Goal: Transaction & Acquisition: Purchase product/service

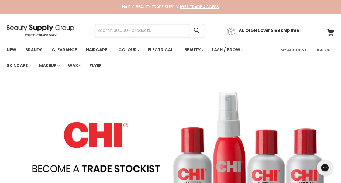
click at [143, 32] on input "Search" at bounding box center [142, 30] width 94 height 12
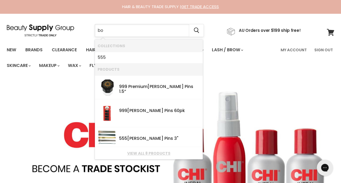
type input "b"
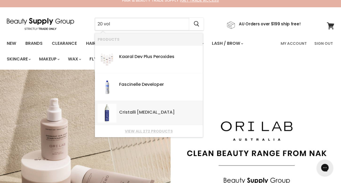
scroll to position [4, 0]
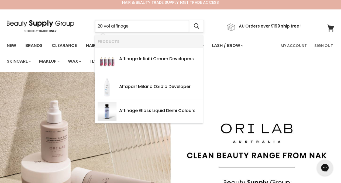
type input "20 vol affinage"
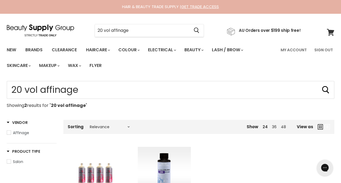
type input "20 vol affinage"
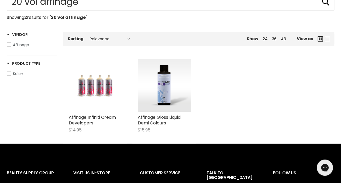
scroll to position [90, 0]
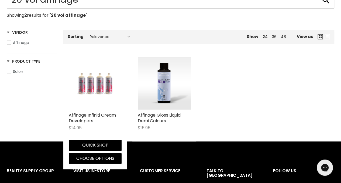
click at [93, 83] on img "Main content" at bounding box center [95, 83] width 35 height 53
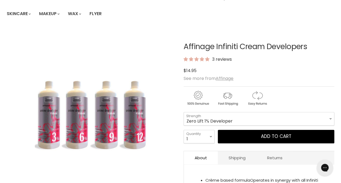
scroll to position [53, 0]
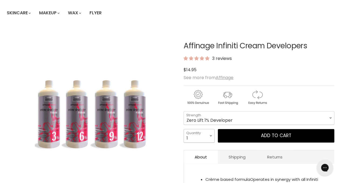
click at [208, 135] on select "1 2 3 4 5 6 7 8 9 10+" at bounding box center [199, 135] width 31 height 13
click at [285, 117] on select "Zero Lift 1% Developer 5 Vol 10 Vol 20 Vol 30 Vol 40 Vol" at bounding box center [259, 117] width 151 height 13
click at [184, 111] on select "Zero Lift 1% Developer 5 Vol 10 Vol 20 Vol 30 Vol 40 Vol" at bounding box center [259, 117] width 151 height 13
select select "30 Vol"
click at [202, 136] on select "1 2 3 4 5 6 7 8 9 10+" at bounding box center [199, 135] width 31 height 13
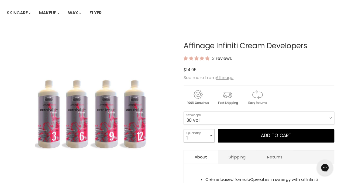
select select "3"
click at [184, 129] on select "1 2 3 4 5 6 7 8 9 10+" at bounding box center [199, 135] width 31 height 13
type input "3"
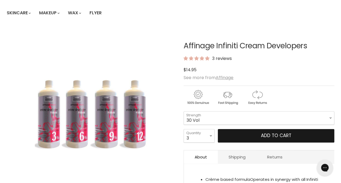
click at [253, 133] on button "Add to cart" at bounding box center [276, 135] width 116 height 13
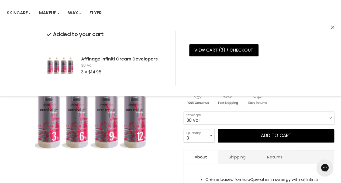
click at [331, 26] on icon "Close" at bounding box center [333, 27] width 4 height 4
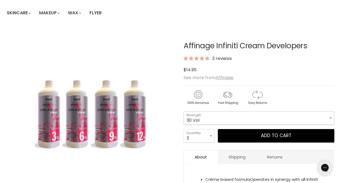
click at [325, 118] on select "Zero Lift 1% Developer 5 Vol 10 Vol 20 Vol 30 Vol 40 Vol" at bounding box center [259, 117] width 151 height 13
click at [184, 111] on select "Zero Lift 1% Developer 5 Vol 10 Vol 20 Vol 30 Vol 40 Vol" at bounding box center [259, 117] width 151 height 13
select select "20 Vol"
click at [202, 139] on select "1 2 3 4 5 6 7 8 9 10+" at bounding box center [199, 135] width 31 height 13
select select "2"
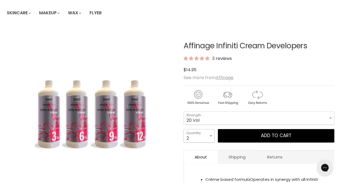
click at [184, 129] on select "1 2 3 4 5 6 7 8 9 10+" at bounding box center [199, 135] width 31 height 13
type input "2"
click at [203, 135] on select "1 2 3 4 5 6 7 8 9 10+" at bounding box center [199, 135] width 31 height 13
select select "3"
click at [184, 129] on select "1 2 3 4 5 6 7 8 9 10+" at bounding box center [199, 135] width 31 height 13
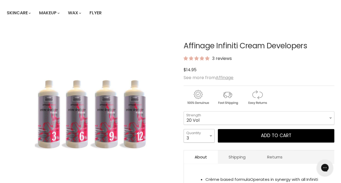
type input "3"
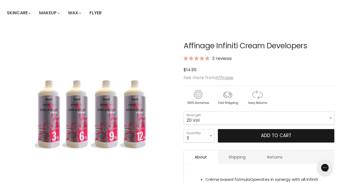
click at [246, 138] on button "Add to cart" at bounding box center [276, 135] width 116 height 13
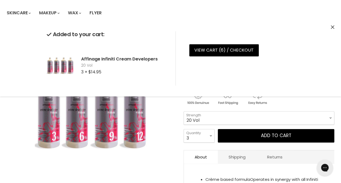
click at [330, 26] on div "Added to your cart: Affinage Infiniti Cream Developers 20 Vol 3 × $14.95 View c…" at bounding box center [170, 58] width 341 height 76
click at [331, 27] on icon "Close" at bounding box center [333, 27] width 4 height 4
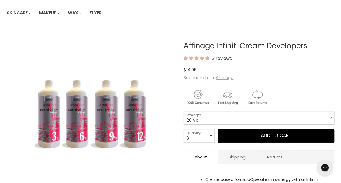
click at [328, 115] on select "Zero Lift 1% Developer 5 Vol 10 Vol 20 Vol 30 Vol 40 Vol" at bounding box center [259, 117] width 151 height 13
click at [184, 111] on select "Zero Lift 1% Developer 5 Vol 10 Vol 20 Vol 30 Vol 40 Vol" at bounding box center [259, 117] width 151 height 13
select select "10 Vol"
click at [208, 135] on select "1 2 3 4 5 6 7 8 9 10+" at bounding box center [199, 135] width 31 height 13
select select "2"
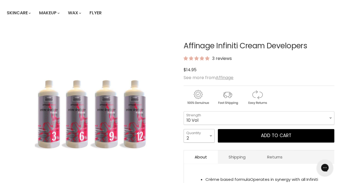
click at [184, 129] on select "1 2 3 4 5 6 7 8 9 10+" at bounding box center [199, 135] width 31 height 13
type input "2"
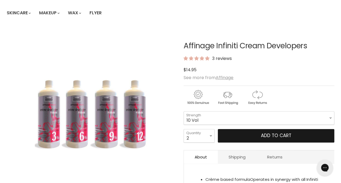
click at [229, 137] on button "Add to cart" at bounding box center [276, 135] width 116 height 13
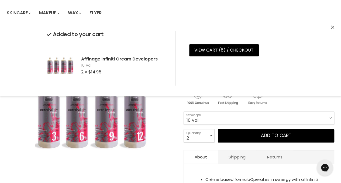
click at [331, 28] on icon "Close" at bounding box center [333, 27] width 4 height 4
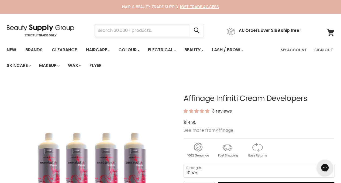
click at [112, 35] on input "Search" at bounding box center [142, 30] width 94 height 12
click at [140, 31] on input "affinage powder li" at bounding box center [142, 30] width 94 height 12
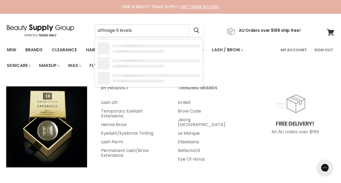
type input "affinage 9 levels"
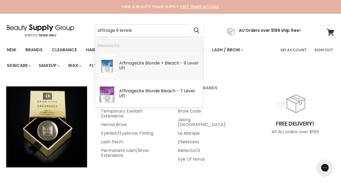
click at [187, 69] on div "Affinage Lite Blonde + Bleach - 9 Level Lift" at bounding box center [159, 66] width 81 height 10
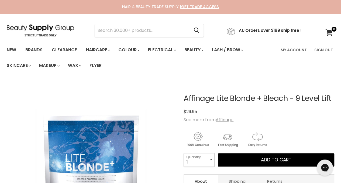
click at [210, 159] on select "1 2 3 4 5 6 7 8 9 10+" at bounding box center [199, 159] width 31 height 13
select select "3"
click at [184, 153] on select "1 2 3 4 5 6 7 8 9 10+" at bounding box center [199, 159] width 31 height 13
type input "3"
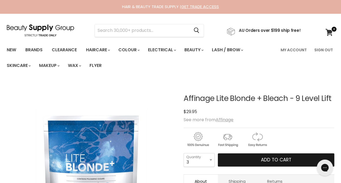
click at [253, 161] on button "Add to cart" at bounding box center [276, 159] width 116 height 13
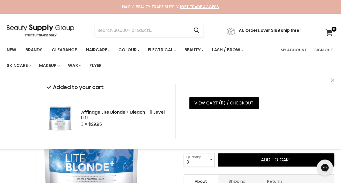
click at [332, 79] on icon "Close" at bounding box center [333, 80] width 4 height 4
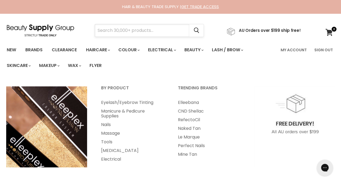
click at [180, 30] on input "Search" at bounding box center [142, 30] width 94 height 12
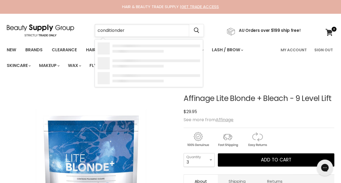
type input "conditionder"
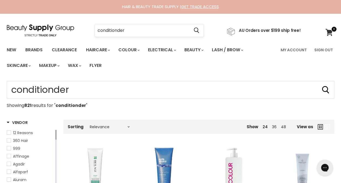
type input "conditionder"
click at [137, 34] on input "conditionder" at bounding box center [142, 30] width 94 height 12
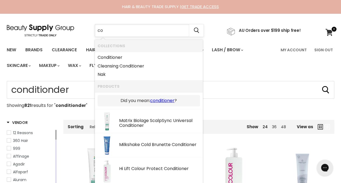
type input "c"
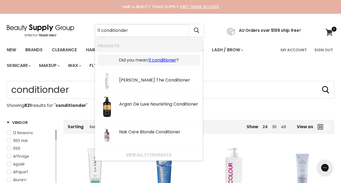
click at [111, 31] on input "1l conditionder" at bounding box center [142, 30] width 94 height 12
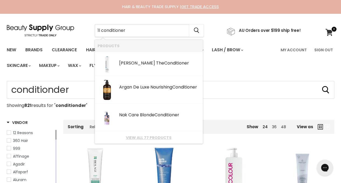
type input "1l conditioner"
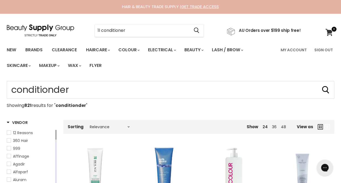
click at [228, 71] on ul "New Brands Clearance Haircare" at bounding box center [140, 57] width 275 height 31
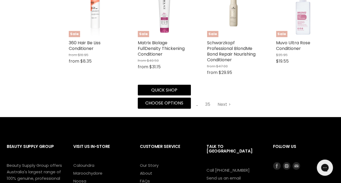
scroll to position [678, 0]
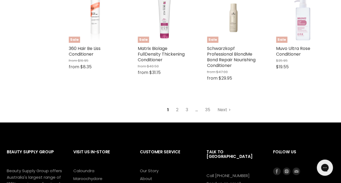
click at [223, 115] on link "Next" at bounding box center [224, 110] width 19 height 10
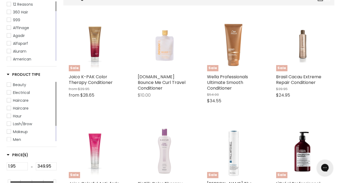
scroll to position [128, 0]
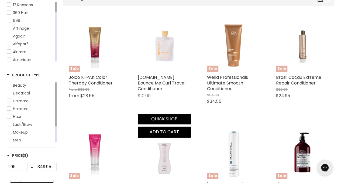
click at [161, 52] on img "Main content" at bounding box center [164, 45] width 53 height 53
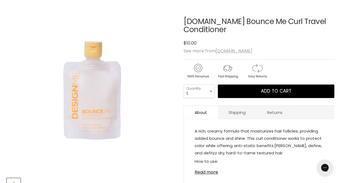
scroll to position [77, 0]
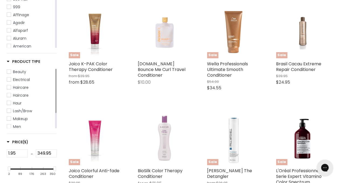
type input "conditionder"
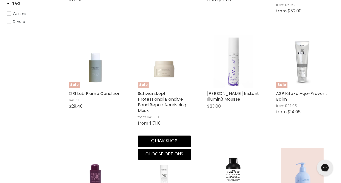
scroll to position [331, 0]
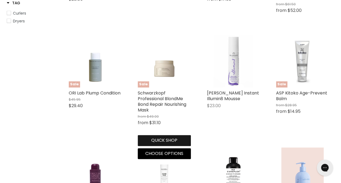
click at [159, 145] on button "Quick shop" at bounding box center [164, 140] width 53 height 11
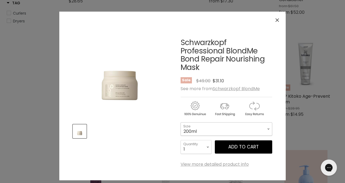
click at [244, 122] on select "200ml 500ml" at bounding box center [227, 128] width 92 height 13
click at [181, 122] on select "200ml 500ml" at bounding box center [227, 128] width 92 height 13
select select "500ml"
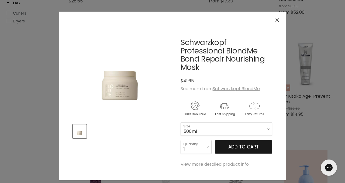
click at [233, 140] on button "Add to cart" at bounding box center [243, 146] width 57 height 13
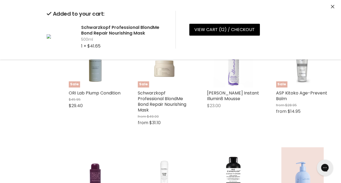
click at [332, 8] on icon "Close" at bounding box center [333, 7] width 4 height 4
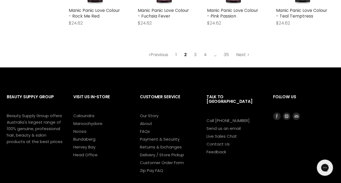
scroll to position [657, 0]
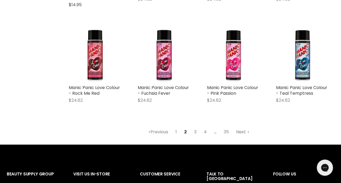
click at [244, 135] on link "Next" at bounding box center [242, 132] width 19 height 10
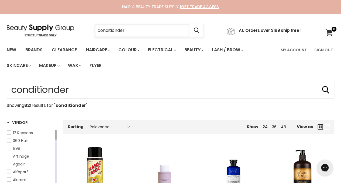
click at [180, 30] on input "conditionder" at bounding box center [142, 30] width 94 height 12
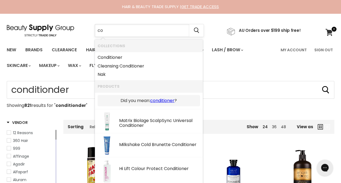
type input "c"
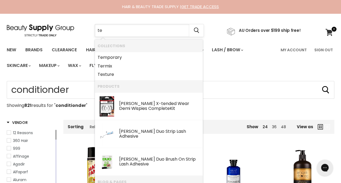
type input "t"
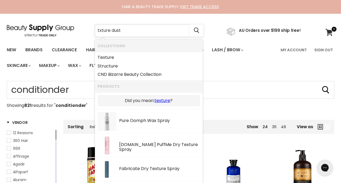
type input "txture dust"
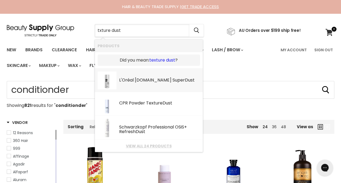
click at [158, 58] on link "texture dust" at bounding box center [162, 60] width 26 height 6
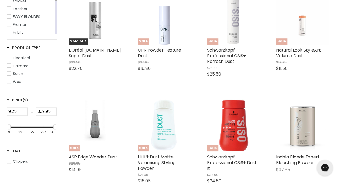
scroll to position [153, 0]
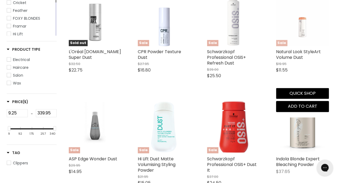
click at [303, 30] on img "Main content" at bounding box center [302, 19] width 53 height 53
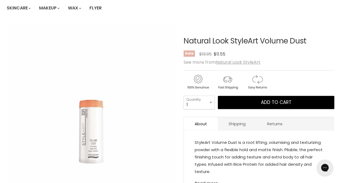
scroll to position [58, 0]
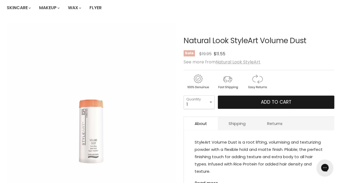
click at [258, 99] on button "Add to cart" at bounding box center [276, 101] width 116 height 13
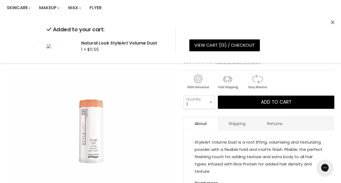
click at [333, 21] on icon "Close" at bounding box center [333, 22] width 4 height 4
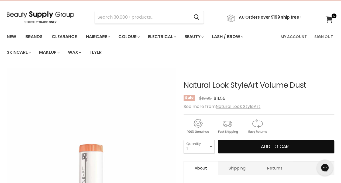
scroll to position [0, 0]
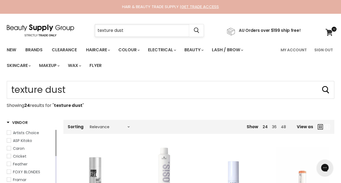
click at [130, 29] on input "texture dust" at bounding box center [142, 30] width 94 height 12
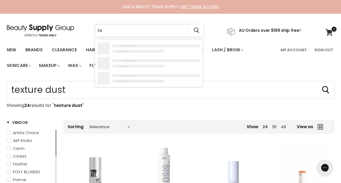
type input "t"
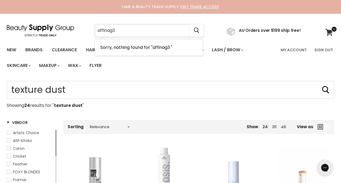
click at [126, 32] on input "affinag3" at bounding box center [142, 30] width 94 height 12
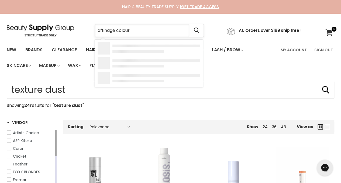
type input "affinage colour r"
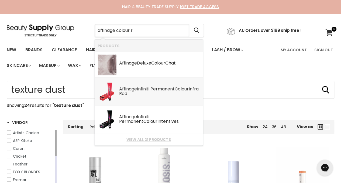
scroll to position [25, 0]
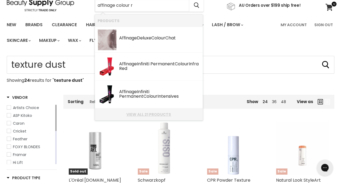
click at [150, 112] on link "View all 21 products" at bounding box center [149, 114] width 102 height 4
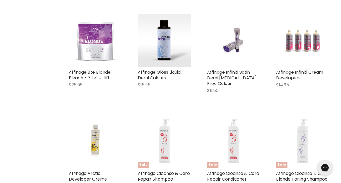
scroll to position [324, 0]
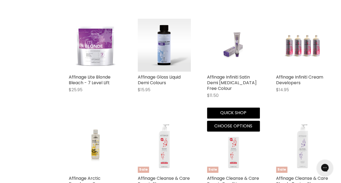
click at [230, 52] on img "Main content" at bounding box center [233, 45] width 35 height 53
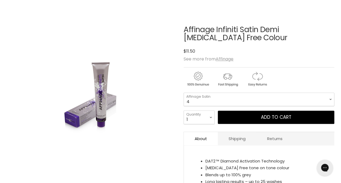
scroll to position [69, 0]
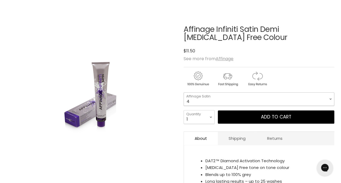
click at [214, 97] on select "4 5 5.036 6 6.036 7 7.036 8 8.12 8.32 9.046 9.1 9.21 9.32 10.01" at bounding box center [259, 98] width 151 height 13
click at [184, 92] on select "4 5 5.036 6 6.036 7 7.036 8 8.12 8.32 9.046 9.1 9.21 9.32 10.01" at bounding box center [259, 98] width 151 height 13
select select "9.21"
click at [208, 113] on select "1 2 3 4 5 6 7 8 9 10+" at bounding box center [199, 116] width 31 height 13
select select "4"
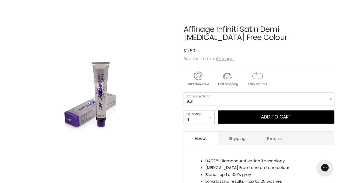
click at [184, 110] on select "1 2 3 4 5 6 7 8 9 10+" at bounding box center [199, 116] width 31 height 13
type input "4"
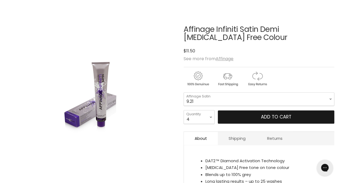
click at [235, 114] on button "Add to cart" at bounding box center [276, 116] width 116 height 13
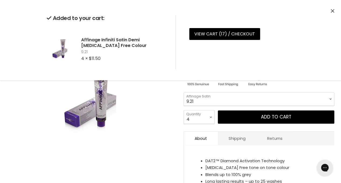
click at [225, 98] on select "4 5 5.036 6 6.036 7 7.036 8 8.12 8.32 9.046 9.1 9.21 9.32 10.01" at bounding box center [259, 98] width 151 height 13
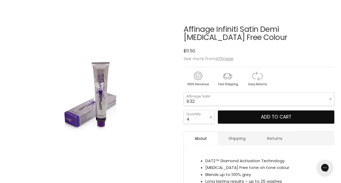
click at [184, 92] on select "4 5 5.036 6 6.036 7 7.036 8 8.12 8.32 9.046 9.1 9.21 9.32 10.01" at bounding box center [259, 98] width 151 height 13
select select "9.32"
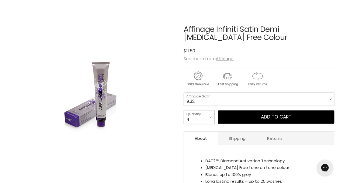
click at [210, 114] on select "1 2 3 4 5 6 7 8 9 10+" at bounding box center [199, 116] width 31 height 13
select select "1"
click at [184, 110] on select "1 2 3 4 5 6 7 8 9 10+" at bounding box center [199, 116] width 31 height 13
type input "1"
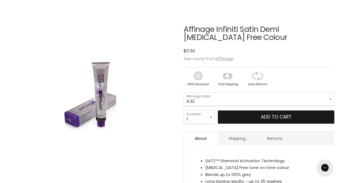
click at [235, 116] on button "Add to cart" at bounding box center [276, 116] width 116 height 13
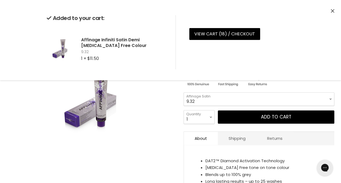
click at [215, 98] on select "4 5 5.036 6 6.036 7 7.036 8 8.12 8.32 9.046 9.1 9.21 9.32 10.01" at bounding box center [259, 98] width 151 height 13
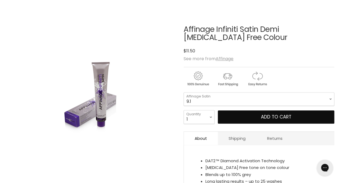
click at [184, 92] on select "4 5 5.036 6 6.036 7 7.036 8 8.12 8.32 9.046 9.1 9.21 9.32 10.01" at bounding box center [259, 98] width 151 height 13
select select "9.1"
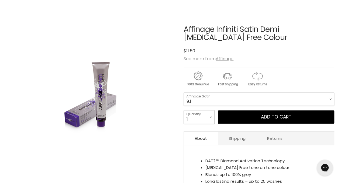
click at [208, 114] on select "1 2 3 4 5 6 7 8 9 10+" at bounding box center [199, 116] width 31 height 13
select select "3"
click at [184, 110] on select "1 2 3 4 5 6 7 8 9 10+" at bounding box center [199, 116] width 31 height 13
type input "3"
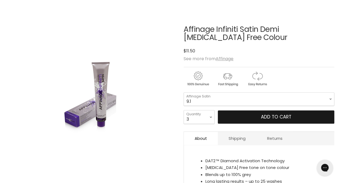
click at [241, 114] on button "Add to cart" at bounding box center [276, 116] width 116 height 13
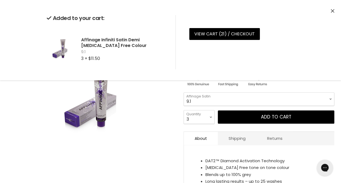
click at [240, 104] on select "4 5 5.036 6 6.036 7 7.036 8 8.12 8.32 9.046 9.1 9.21 9.32 10.01" at bounding box center [259, 98] width 151 height 13
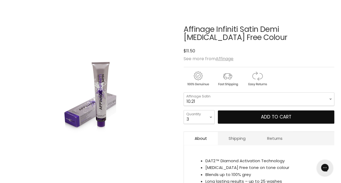
click at [184, 92] on select "4 5 5.036 6 6.036 7 7.036 8 8.12 8.32 9.046 9.1 9.21 9.32 10.01" at bounding box center [259, 98] width 151 height 13
select select "10.21"
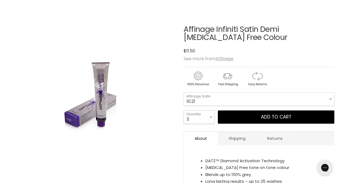
click at [209, 118] on select "1 2 3 4 5 6 7 8 9 10+" at bounding box center [199, 116] width 31 height 13
select select "2"
click at [184, 110] on select "1 2 3 4 5 6 7 8 9 10+" at bounding box center [199, 116] width 31 height 13
type input "2"
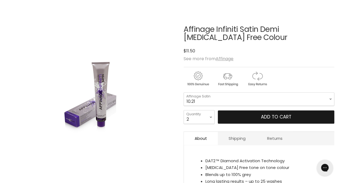
click at [236, 111] on button "Add to cart" at bounding box center [276, 116] width 116 height 13
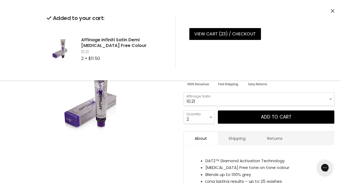
click at [246, 98] on select "4 5 5.036 6 6.036 7 7.036 8 8.12 8.32 9.046 9.1 9.21 9.32 10.01" at bounding box center [259, 98] width 151 height 13
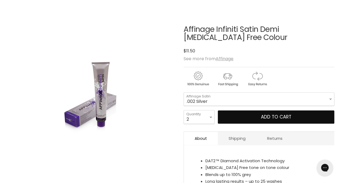
click at [184, 92] on select "4 5 5.036 6 6.036 7 7.036 8 8.12 8.32 9.046 9.1 9.21 9.32 10.01" at bounding box center [259, 98] width 151 height 13
select select ".002 Silver"
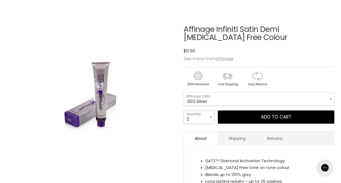
click at [209, 121] on select "1 2 3 4 5 6 7 8 9 10+" at bounding box center [199, 116] width 31 height 13
select select "3"
click at [184, 110] on select "1 2 3 4 5 6 7 8 9 10+" at bounding box center [199, 116] width 31 height 13
type input "3"
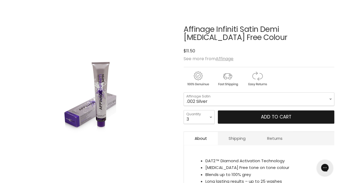
click at [223, 115] on button "Add to cart" at bounding box center [276, 116] width 116 height 13
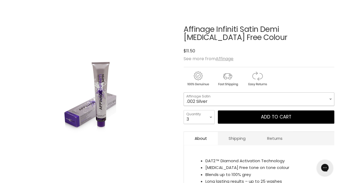
click at [231, 97] on select "4 5 5.036 6 6.036 7 7.036 8 8.12 8.32 9.046 9.1 9.21 9.32 10.01" at bounding box center [259, 98] width 151 height 13
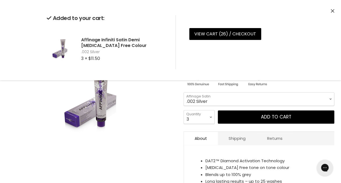
click at [243, 93] on select "4 5 5.036 6 6.036 7 7.036 8 8.12 8.32 9.046 9.1 9.21 9.32 10.01" at bounding box center [259, 98] width 151 height 13
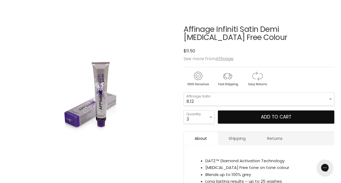
click at [184, 92] on select "4 5 5.036 6 6.036 7 7.036 8 8.12 8.32 9.046 9.1 9.21 9.32 10.01" at bounding box center [259, 98] width 151 height 13
select select "8.12"
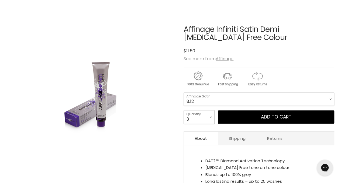
click at [207, 119] on select "1 2 3 4 5 6 7 8 9 10+" at bounding box center [199, 116] width 31 height 13
select select "2"
click at [184, 110] on select "1 2 3 4 5 6 7 8 9 10+" at bounding box center [199, 116] width 31 height 13
type input "2"
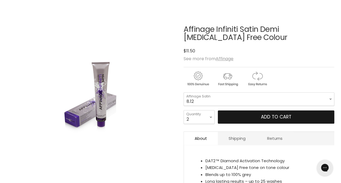
click at [242, 116] on button "Add to cart" at bounding box center [276, 116] width 116 height 13
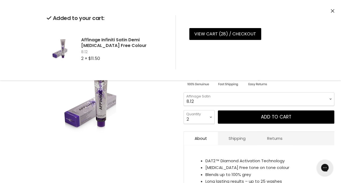
click at [241, 100] on select "4 5 5.036 6 6.036 7 7.036 8 8.12 8.32 9.046 9.1 9.21 9.32 10.01" at bounding box center [259, 98] width 151 height 13
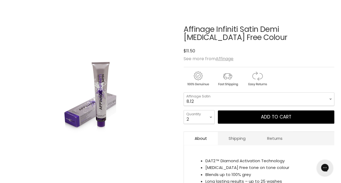
click at [170, 40] on div "Click or scroll to zoom Tap or pinch to zoom" at bounding box center [91, 96] width 169 height 169
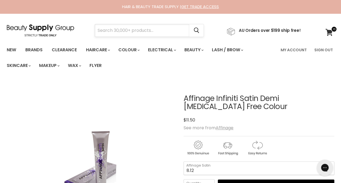
click at [118, 32] on input "Search" at bounding box center [142, 30] width 94 height 12
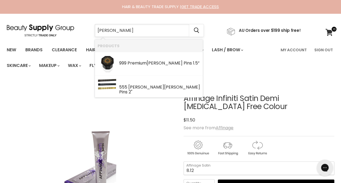
type input "brown bobby pin s"
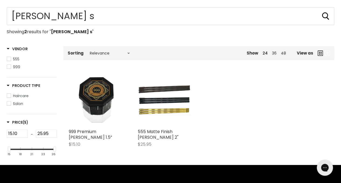
scroll to position [74, 0]
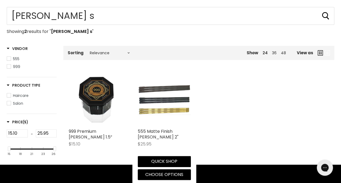
click at [166, 97] on img "Main content" at bounding box center [164, 99] width 53 height 31
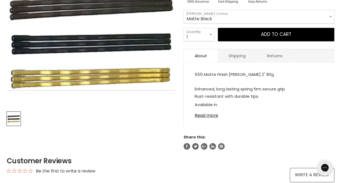
scroll to position [143, 0]
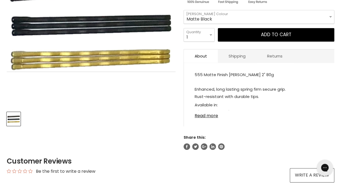
click at [211, 118] on div "555 Matte Finish [PERSON_NAME] 2" 80g Enhanced, long lasting spring firm secure…" at bounding box center [259, 97] width 150 height 58
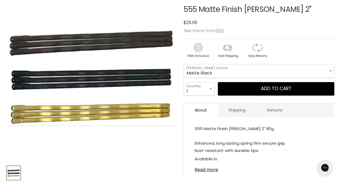
scroll to position [88, 0]
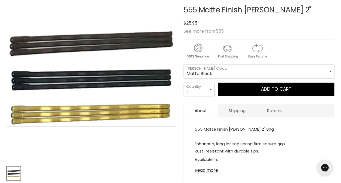
click at [227, 70] on select "Matte Black [PERSON_NAME] Matte Gold" at bounding box center [259, 70] width 151 height 13
click at [184, 64] on select "Matte Black [PERSON_NAME] Matte Gold" at bounding box center [259, 70] width 151 height 13
select select "[PERSON_NAME]"
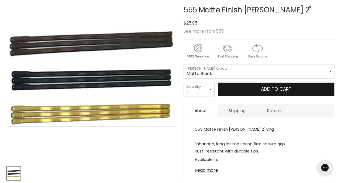
click at [243, 90] on button "Add to cart" at bounding box center [276, 88] width 116 height 13
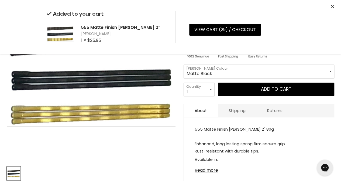
click at [332, 6] on icon "Close" at bounding box center [333, 7] width 4 height 4
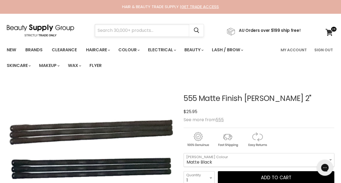
click at [163, 28] on input "Search" at bounding box center [142, 30] width 94 height 12
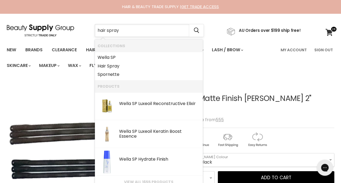
type input "hair spray"
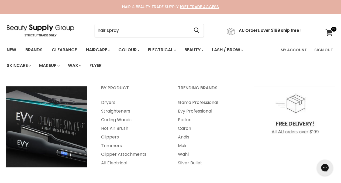
type input "hair spray"
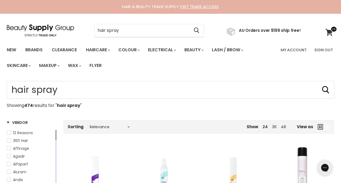
scroll to position [101, 0]
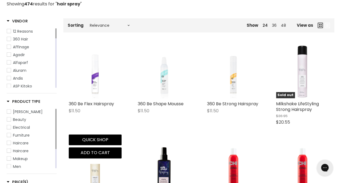
click at [89, 86] on img "Main content" at bounding box center [95, 71] width 53 height 53
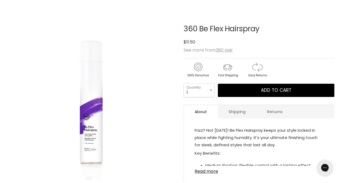
scroll to position [70, 0]
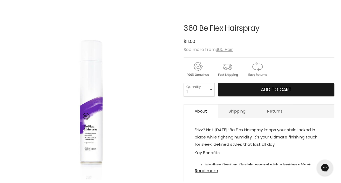
click at [252, 85] on button "Add to cart" at bounding box center [276, 89] width 116 height 13
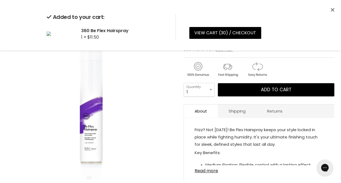
click at [332, 9] on icon "Close" at bounding box center [333, 10] width 4 height 4
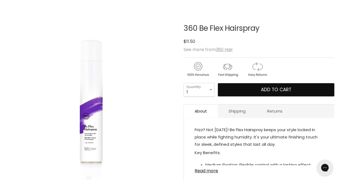
scroll to position [0, 0]
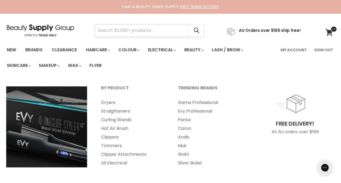
click at [144, 29] on input "Search" at bounding box center [142, 30] width 94 height 12
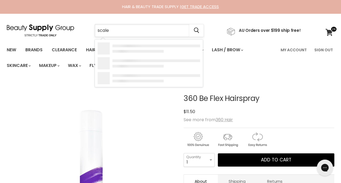
type input "scales"
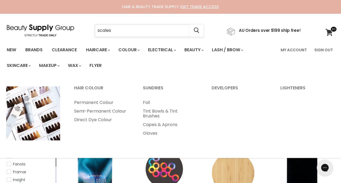
click at [143, 31] on input "scales" at bounding box center [142, 30] width 94 height 12
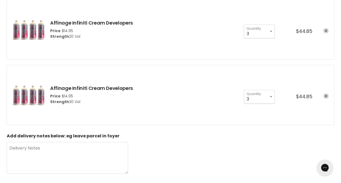
scroll to position [807, 0]
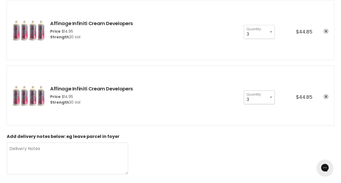
select select "2"
type input "2"
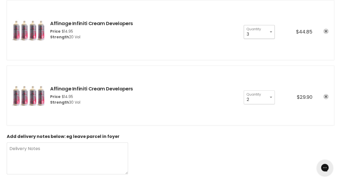
click at [285, 46] on li "Affinage Infiniti Cream Developers Price $14.95 Strength 20 Vol 1 2 3 4 5 6 7" at bounding box center [171, 30] width 328 height 60
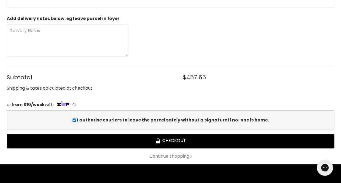
scroll to position [924, 0]
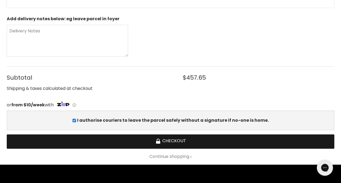
click at [178, 137] on button "Checkout" at bounding box center [171, 141] width 328 height 14
